Goal: Transaction & Acquisition: Purchase product/service

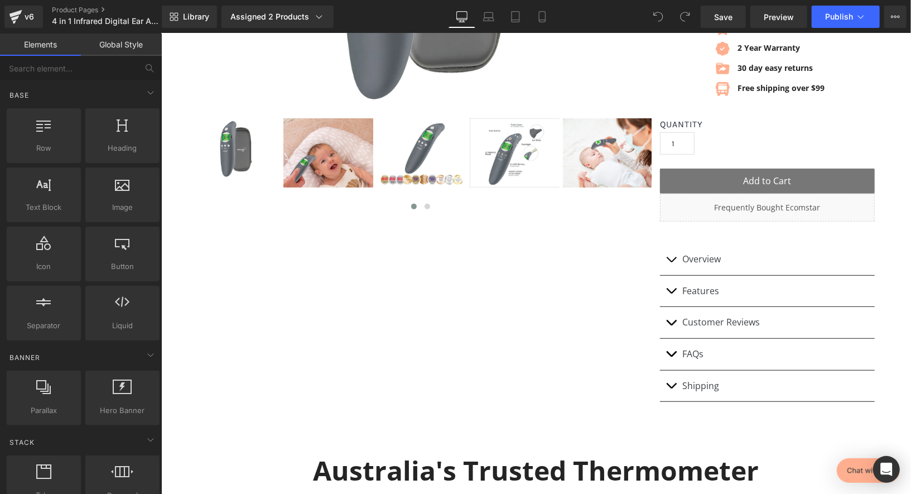
scroll to position [355, 0]
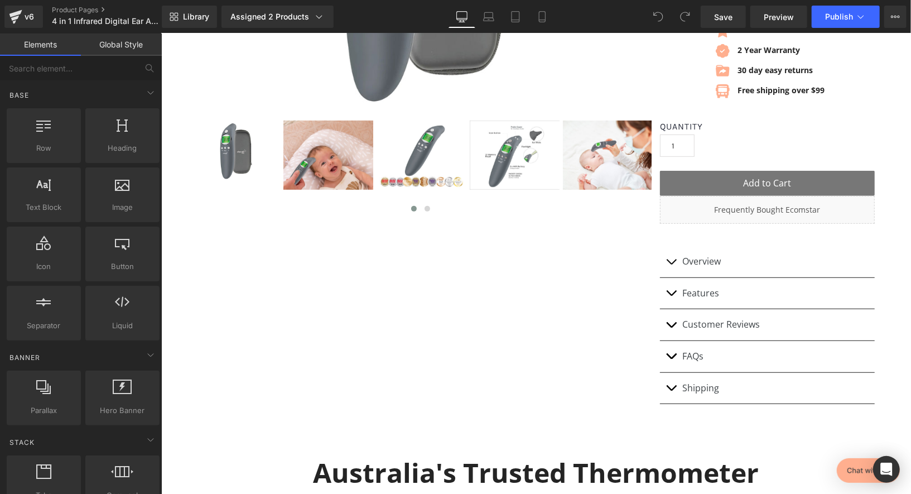
click at [426, 146] on img at bounding box center [421, 154] width 90 height 69
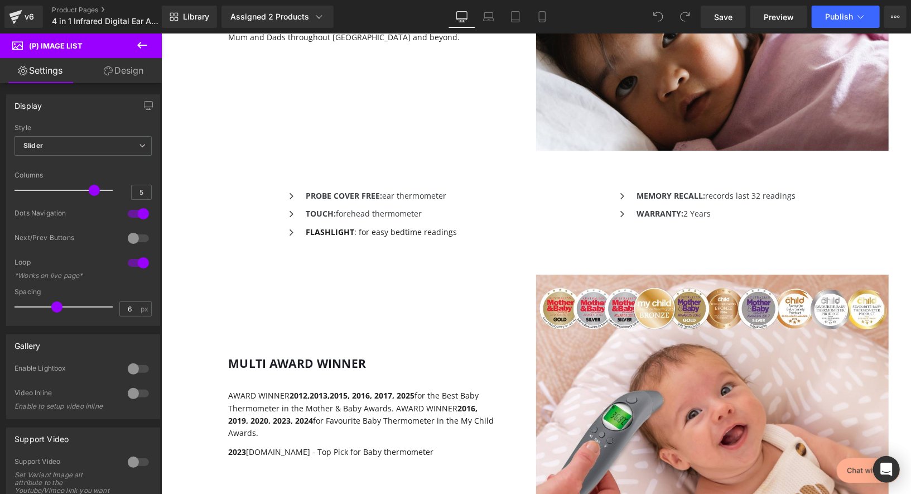
scroll to position [2242, 0]
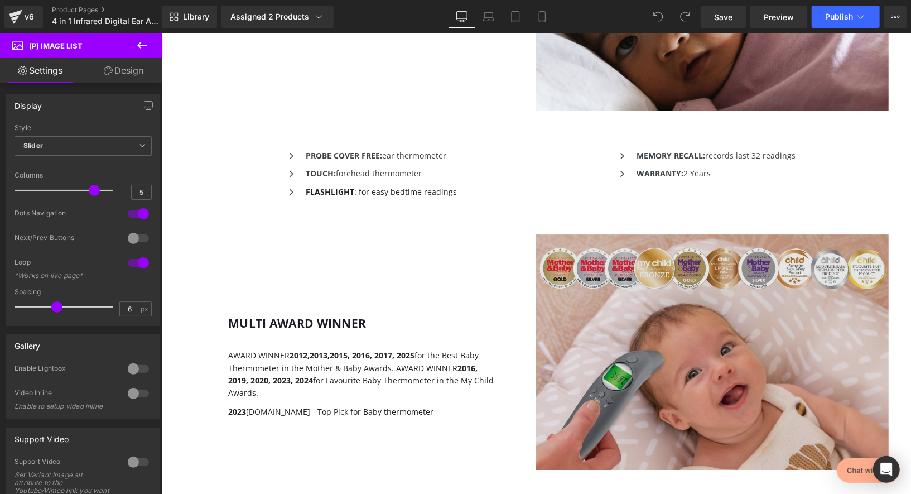
click at [624, 294] on img at bounding box center [711, 351] width 352 height 235
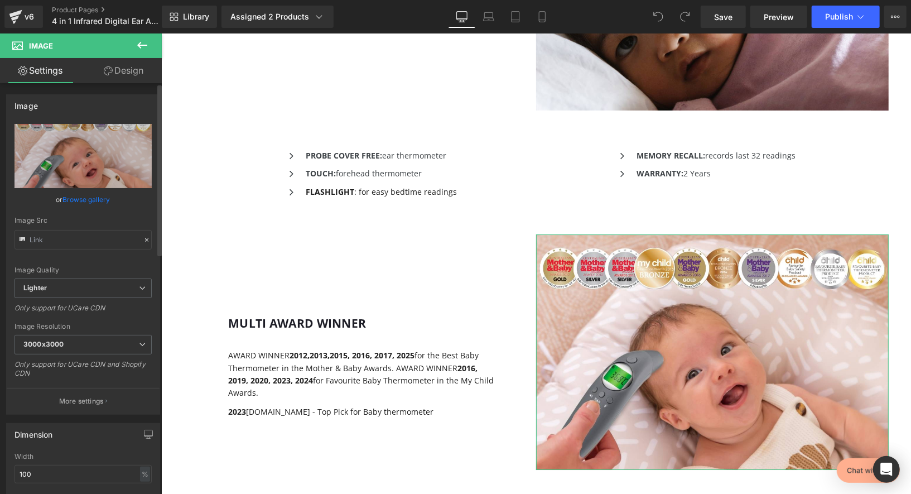
click at [84, 197] on link "Browse gallery" at bounding box center [86, 200] width 47 height 20
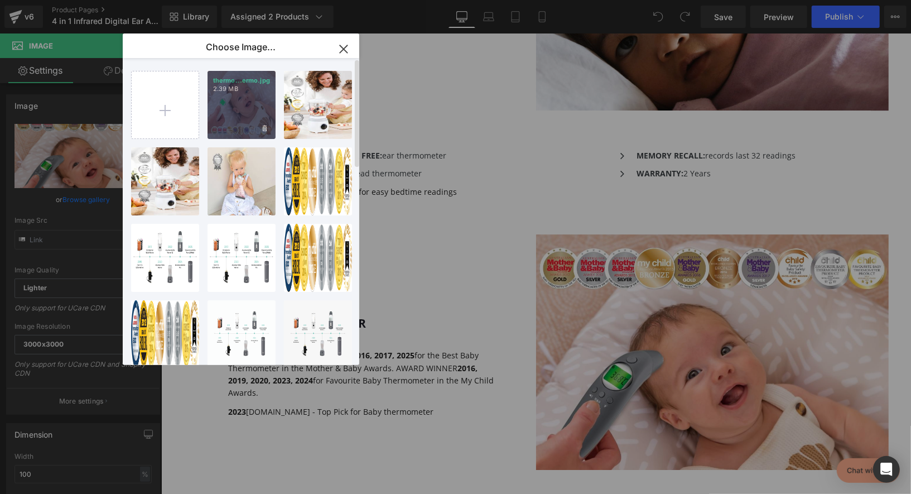
click at [220, 94] on div "thermo...ermo.jpg 2.39 MB" at bounding box center [241, 105] width 68 height 68
